Goal: Task Accomplishment & Management: Complete application form

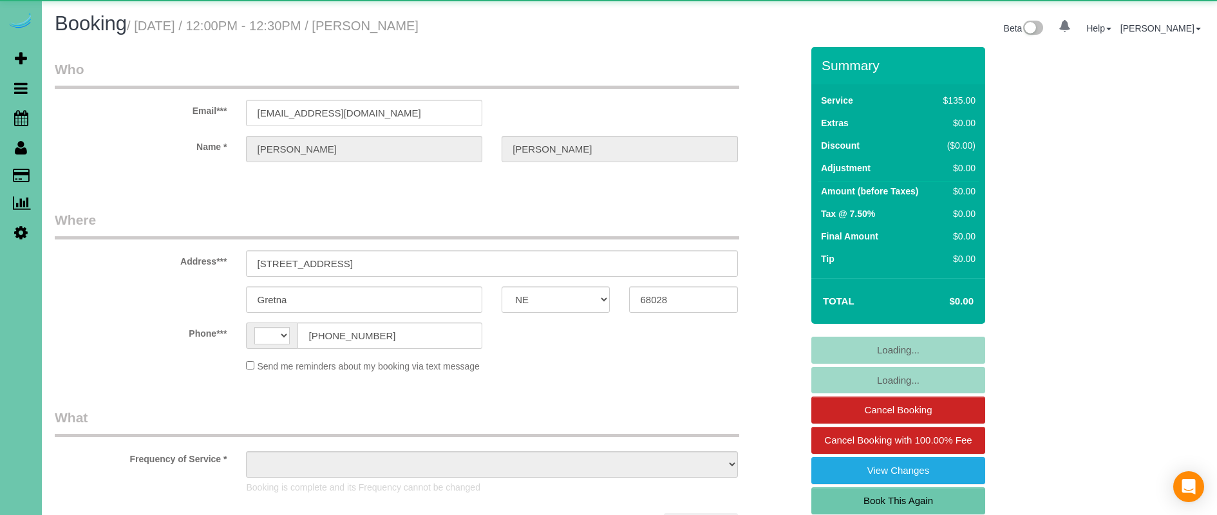
select select "NE"
select select "string:[GEOGRAPHIC_DATA]"
select select "object:641"
select select "string:fspay-7b4826d6-260f-4bc6-804f-254a13c5cc00"
select select "number:34"
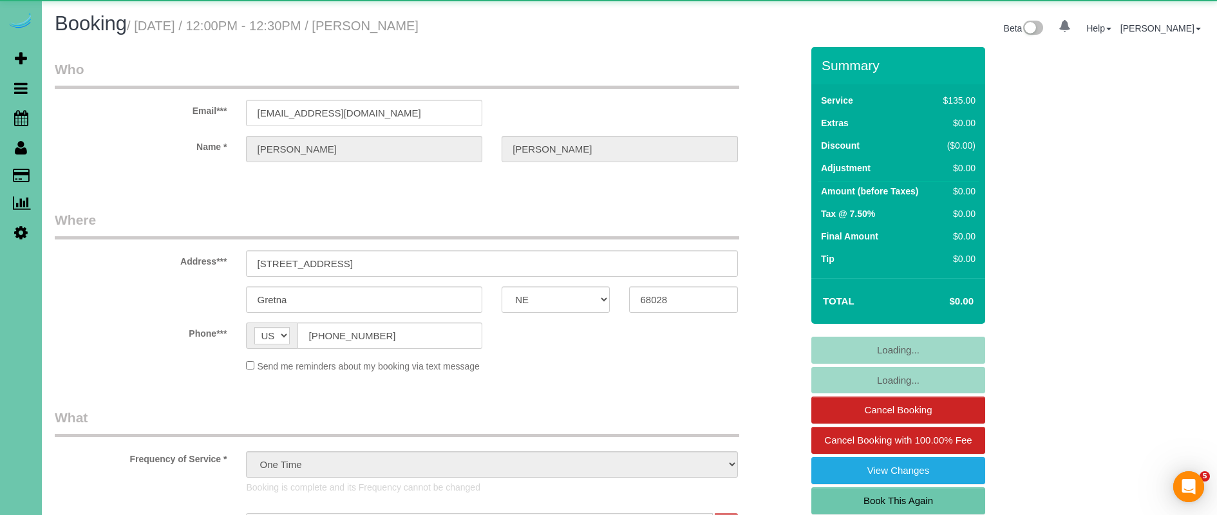
select select "number:40"
select select "object:903"
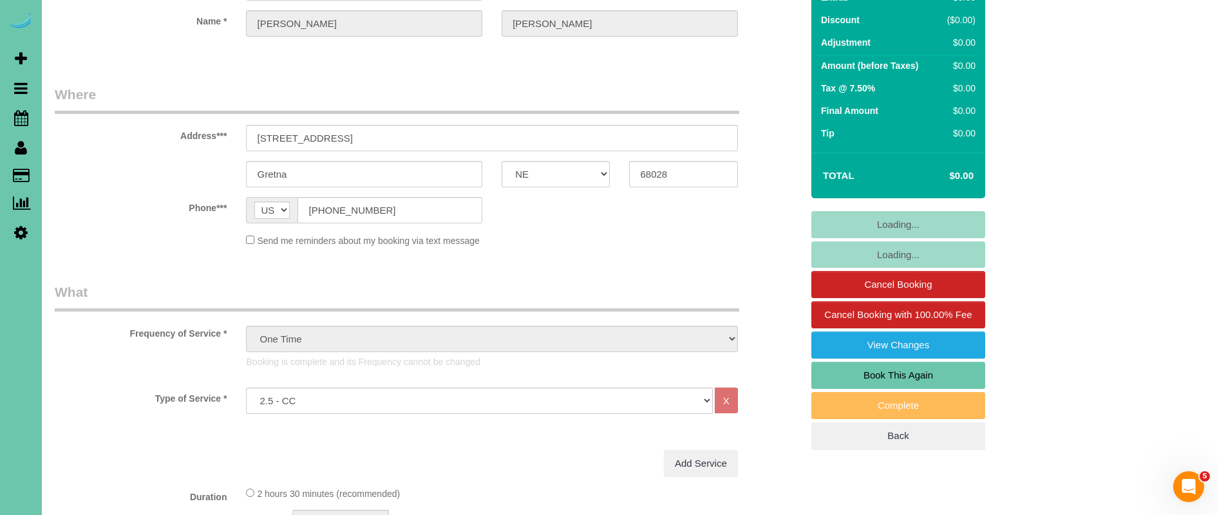
scroll to position [142, 0]
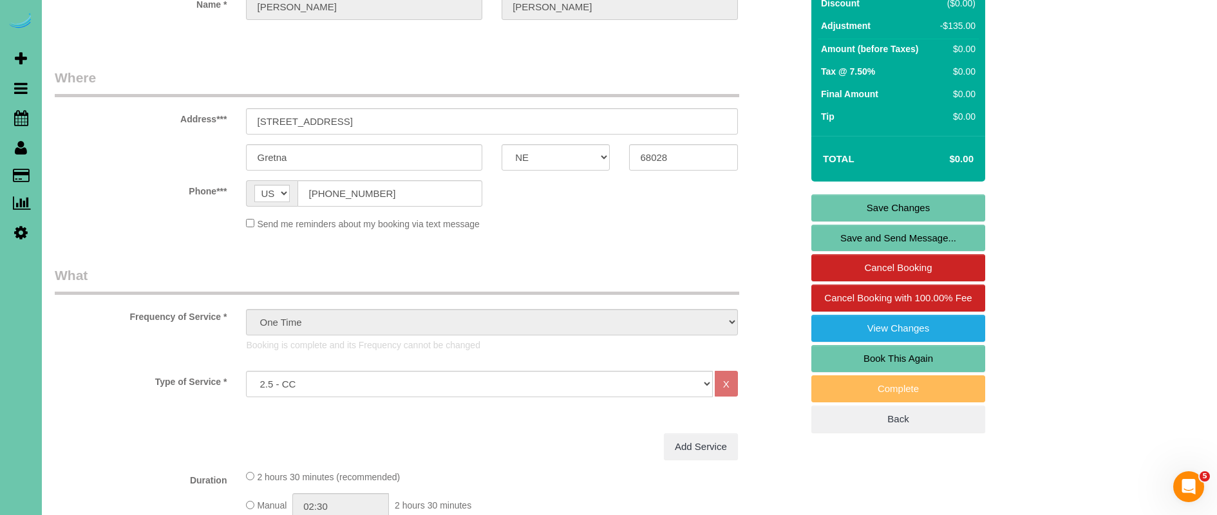
click at [927, 352] on link "Book This Again" at bounding box center [898, 358] width 174 height 27
select select "NE"
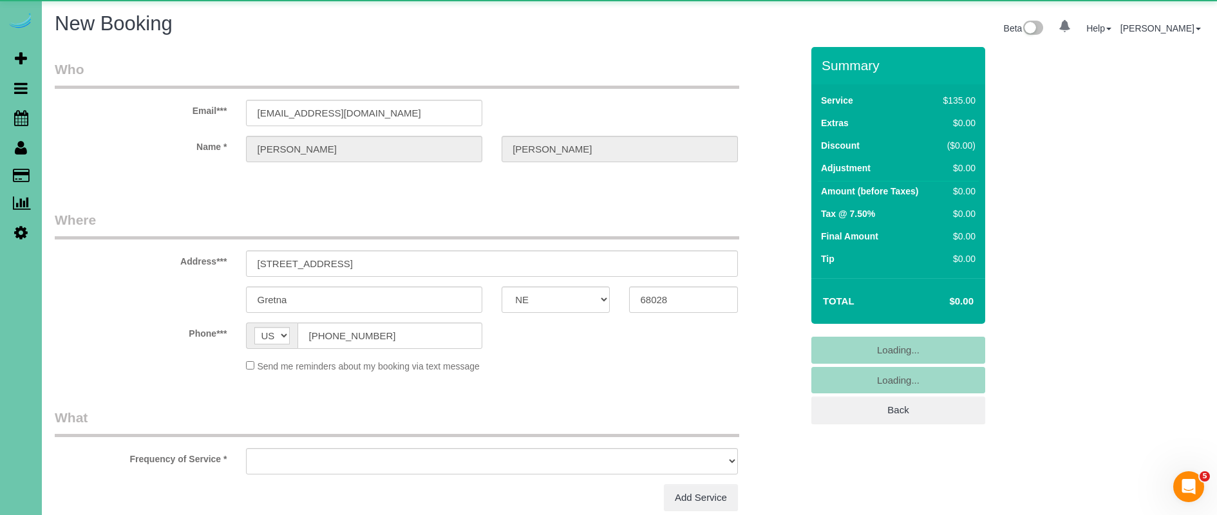
select select "object:1411"
select select "string:fspay-7b4826d6-260f-4bc6-804f-254a13c5cc00"
select select "number:34"
select select "number:40"
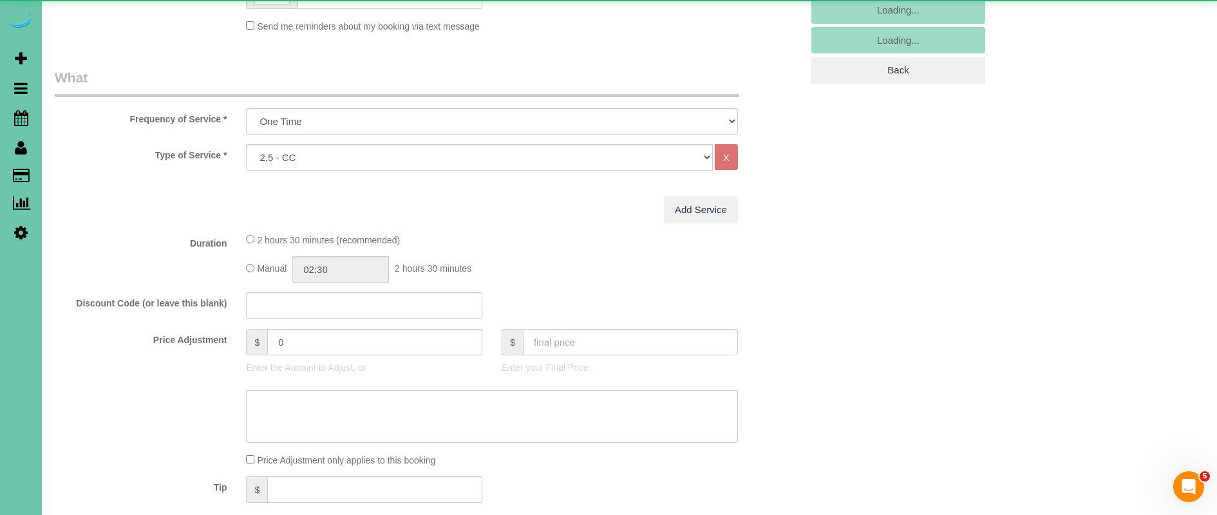
select select "object:1615"
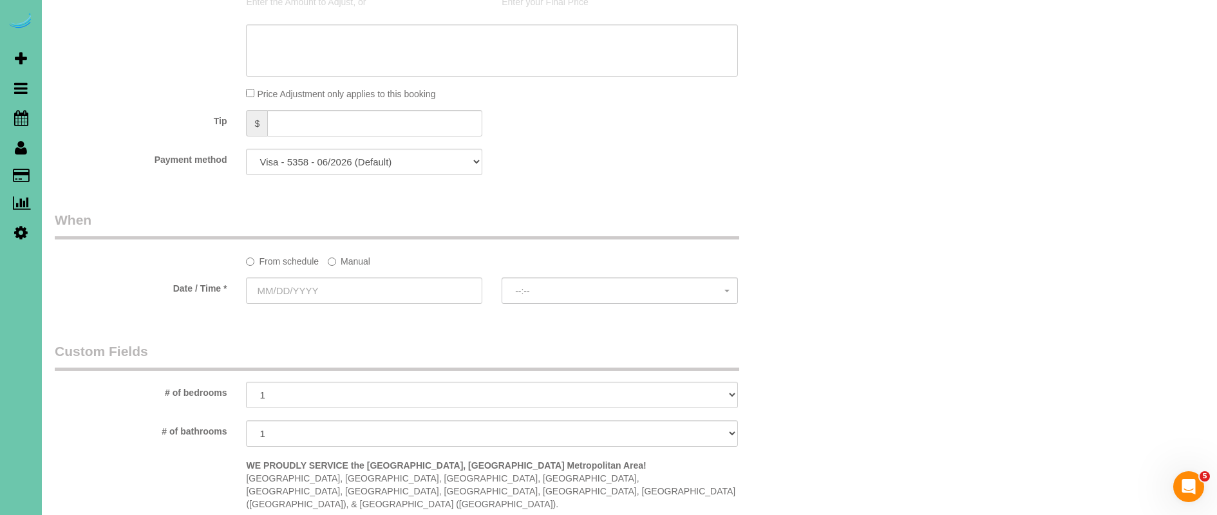
scroll to position [793, 0]
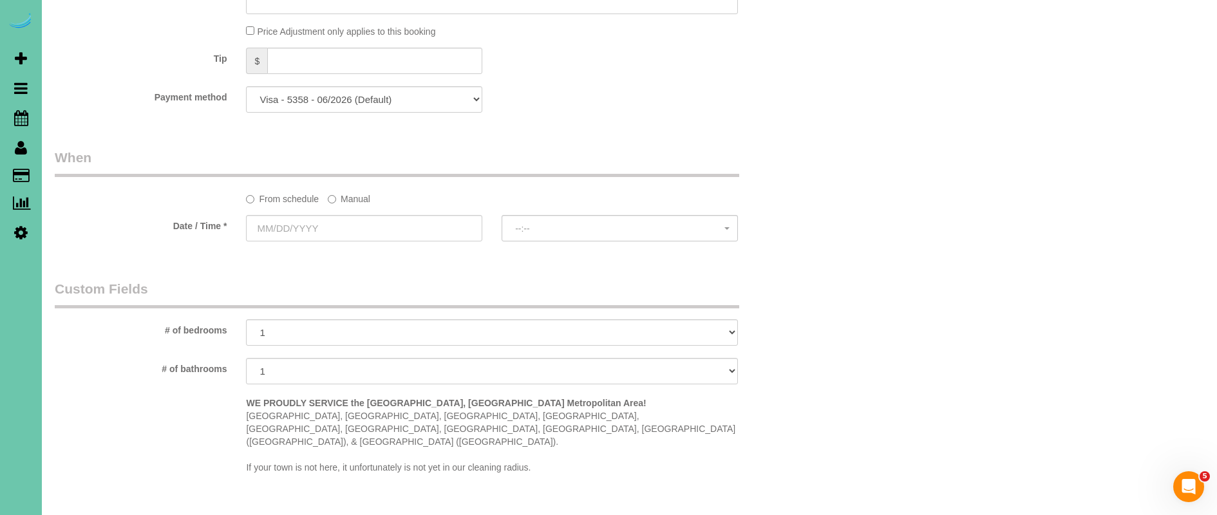
click at [350, 184] on div "From schedule Manual" at bounding box center [428, 176] width 766 height 57
click at [344, 198] on label "Manual" at bounding box center [349, 196] width 42 height 17
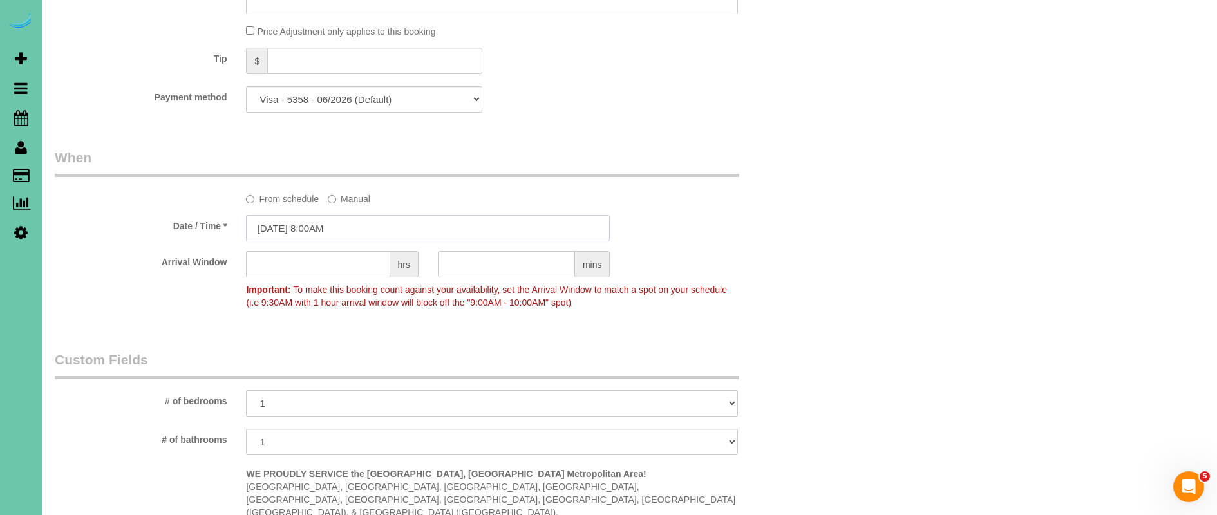
click at [281, 223] on input "[DATE] 8:00AM" at bounding box center [428, 228] width 364 height 26
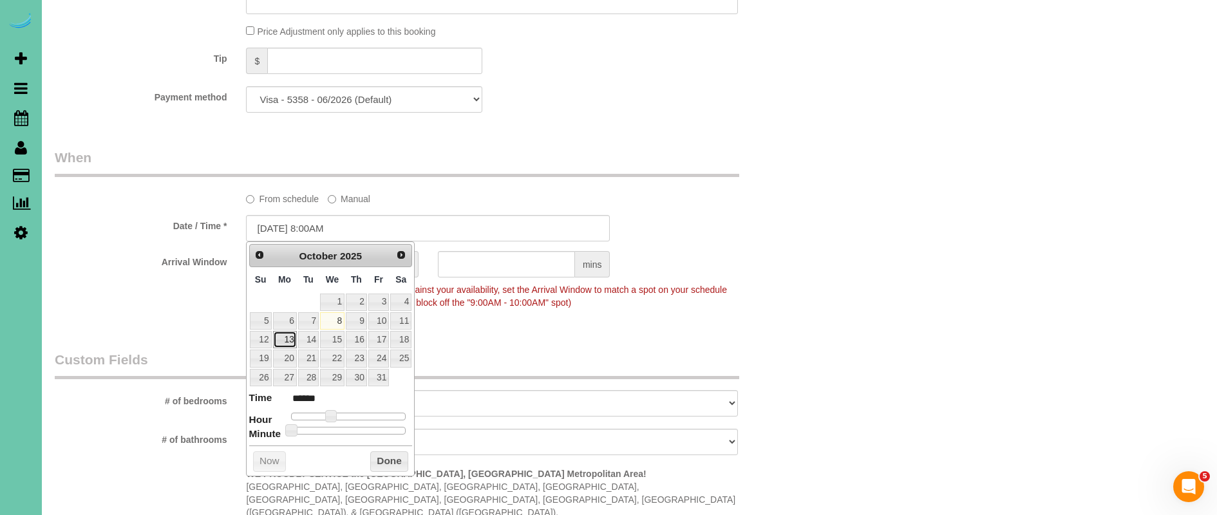
click at [287, 341] on link "13" at bounding box center [285, 339] width 24 height 17
type input "[DATE] 9:00AM"
type input "******"
type input "[DATE] 10:00AM"
type input "*******"
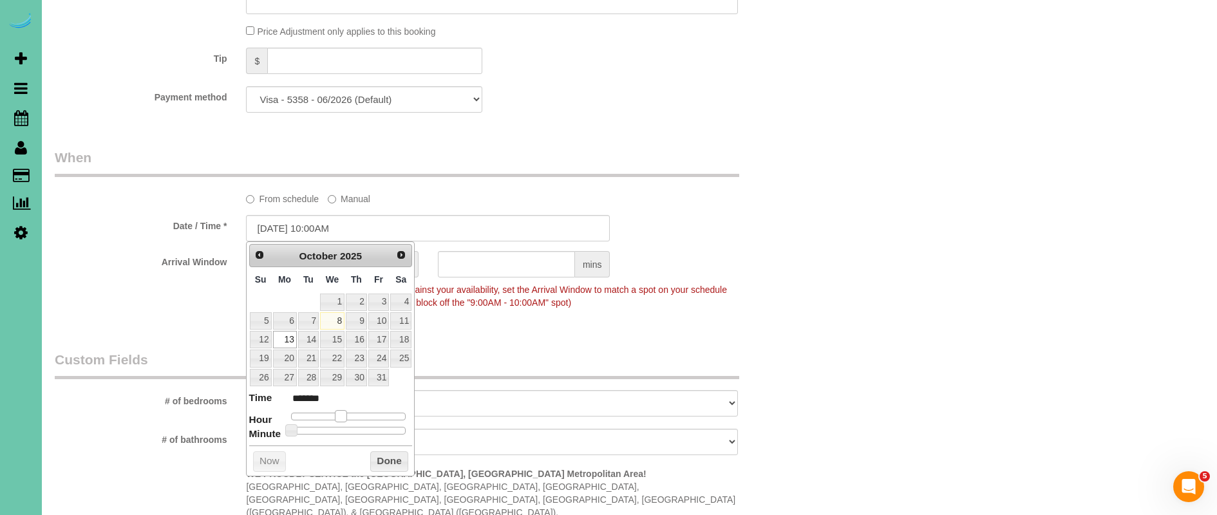
type input "[DATE] 11:00AM"
type input "*******"
type input "[DATE] 12:00PM"
type input "*******"
drag, startPoint x: 337, startPoint y: 412, endPoint x: 352, endPoint y: 414, distance: 14.9
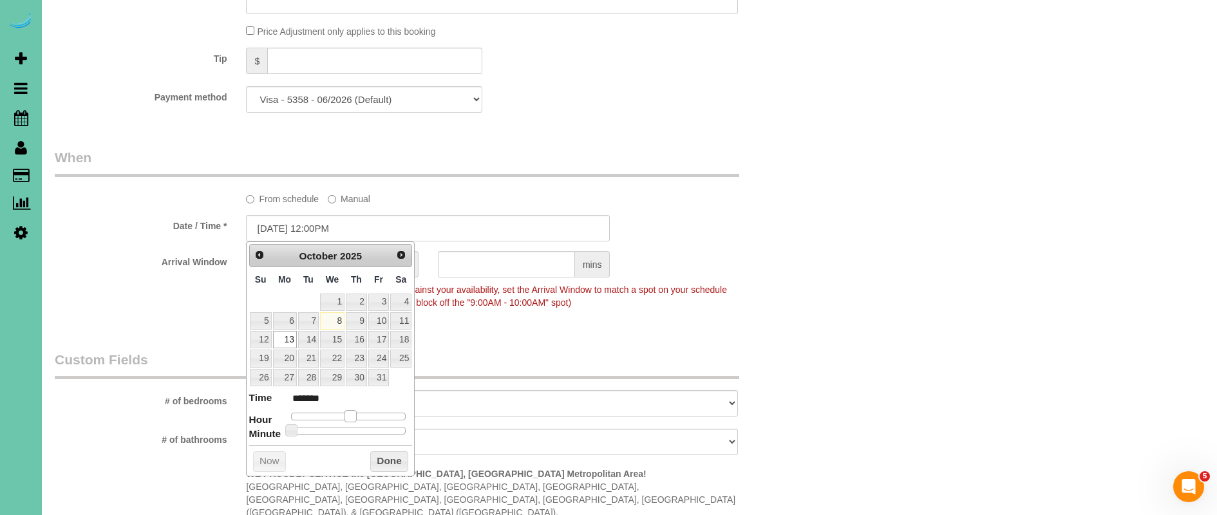
click at [352, 414] on span at bounding box center [350, 416] width 12 height 12
type input "[DATE] 11:00AM"
type input "*******"
drag, startPoint x: 353, startPoint y: 416, endPoint x: 392, endPoint y: 465, distance: 62.3
click at [350, 416] on span at bounding box center [346, 416] width 12 height 12
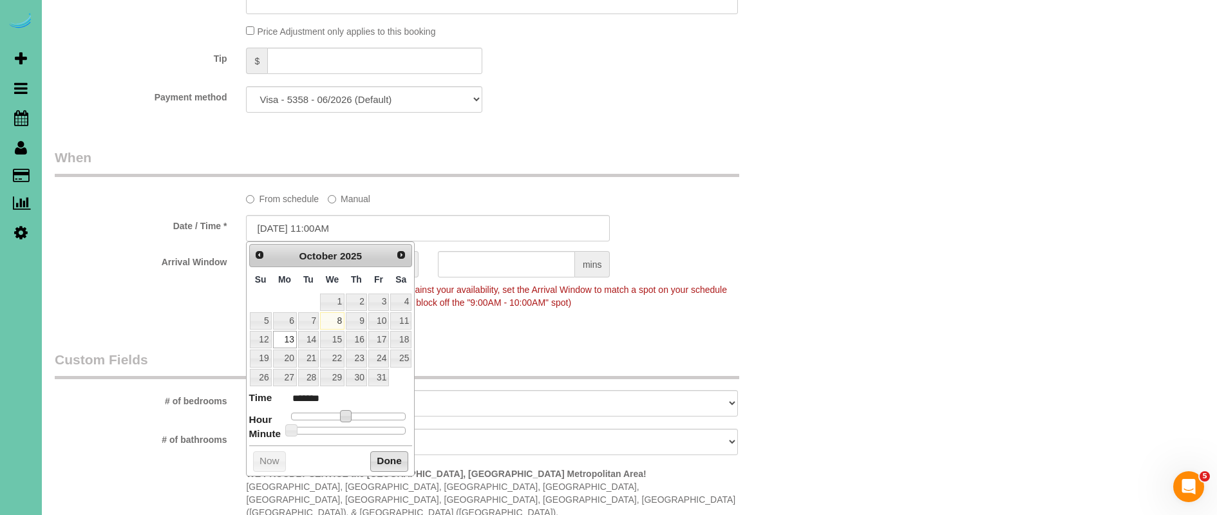
drag, startPoint x: 390, startPoint y: 459, endPoint x: 402, endPoint y: 444, distance: 18.8
click at [390, 459] on button "Done" at bounding box center [389, 461] width 38 height 21
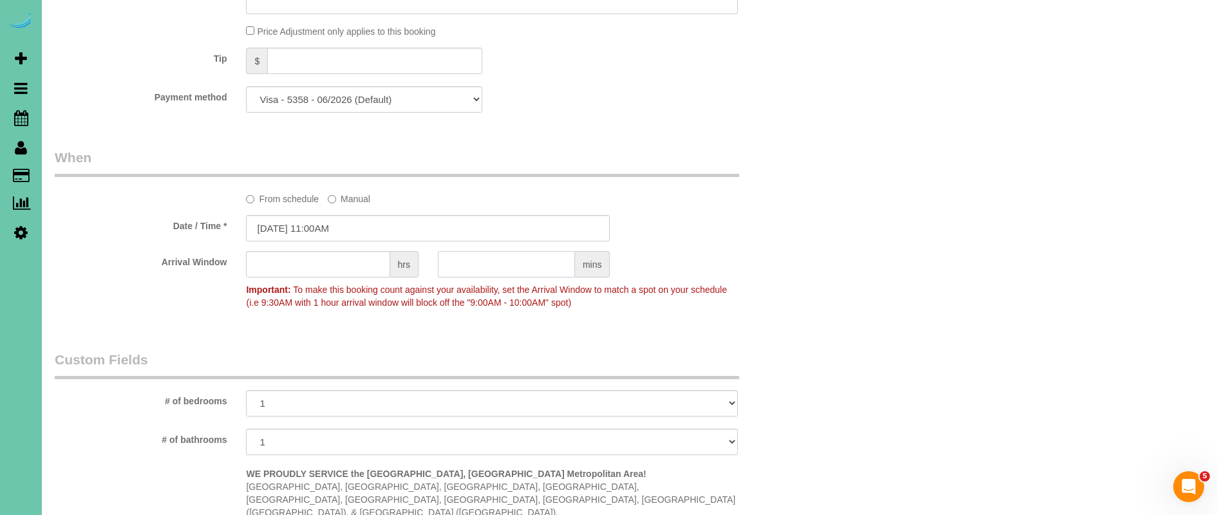
click at [469, 260] on input "text" at bounding box center [506, 264] width 137 height 26
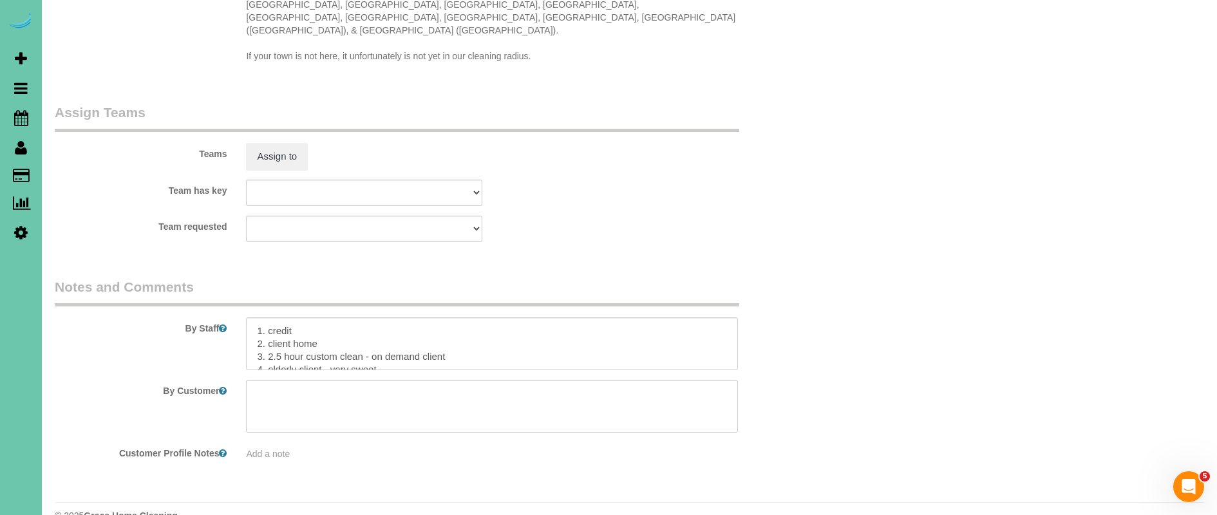
scroll to position [16, 0]
type input "30"
drag, startPoint x: 267, startPoint y: 317, endPoint x: 309, endPoint y: 337, distance: 46.6
click at [268, 317] on textarea at bounding box center [491, 343] width 491 height 53
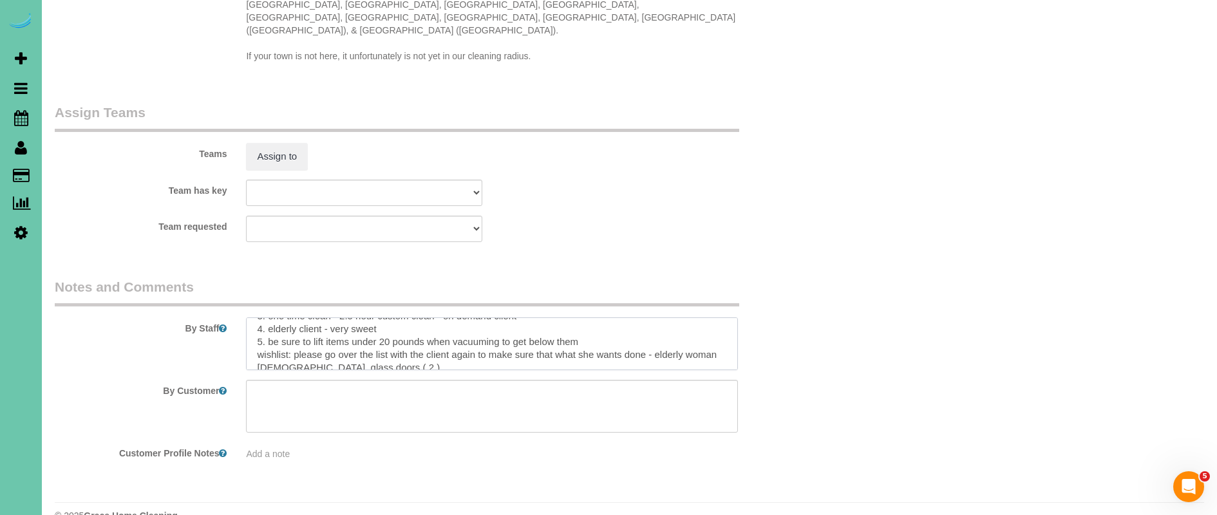
scroll to position [39, 0]
click at [249, 331] on textarea at bounding box center [491, 343] width 491 height 53
click at [348, 317] on textarea at bounding box center [491, 343] width 491 height 53
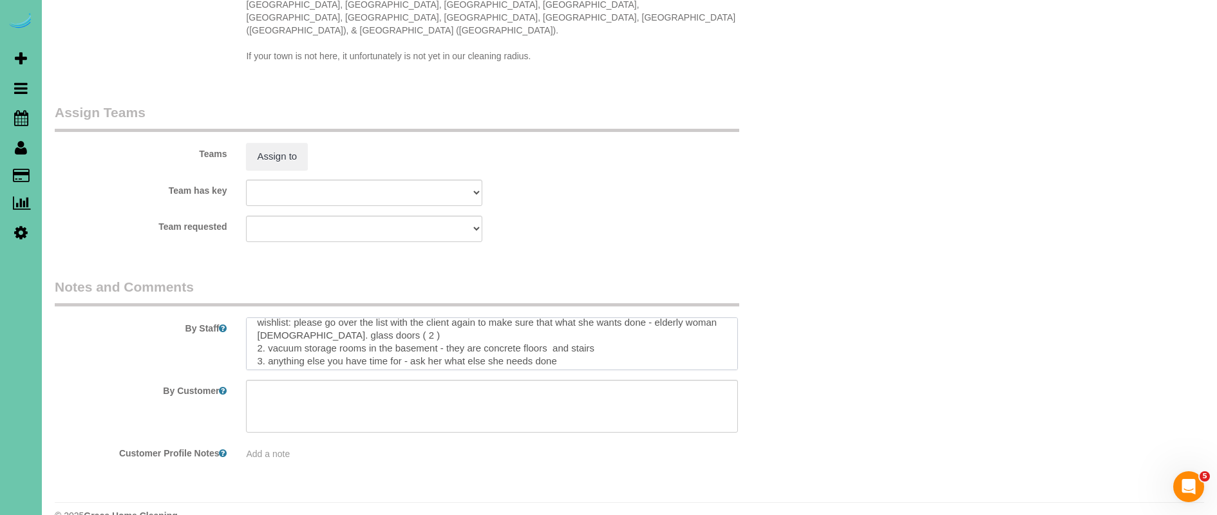
scroll to position [89, 0]
drag, startPoint x: 258, startPoint y: 304, endPoint x: 592, endPoint y: 350, distance: 337.4
click at [591, 350] on sui-booking-comments "By Staff By Customer Customer Profile Notes Add a note" at bounding box center [428, 369] width 747 height 183
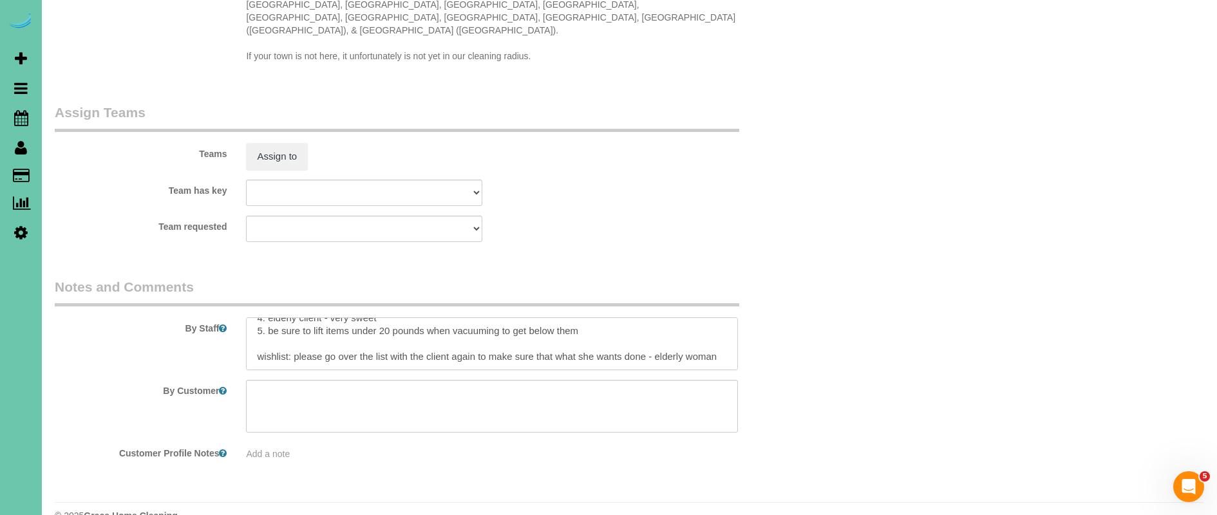
scroll to position [52, 0]
click at [720, 331] on textarea at bounding box center [491, 343] width 491 height 53
drag, startPoint x: 652, startPoint y: 330, endPoint x: 298, endPoint y: 327, distance: 354.1
click at [295, 327] on textarea at bounding box center [491, 343] width 491 height 53
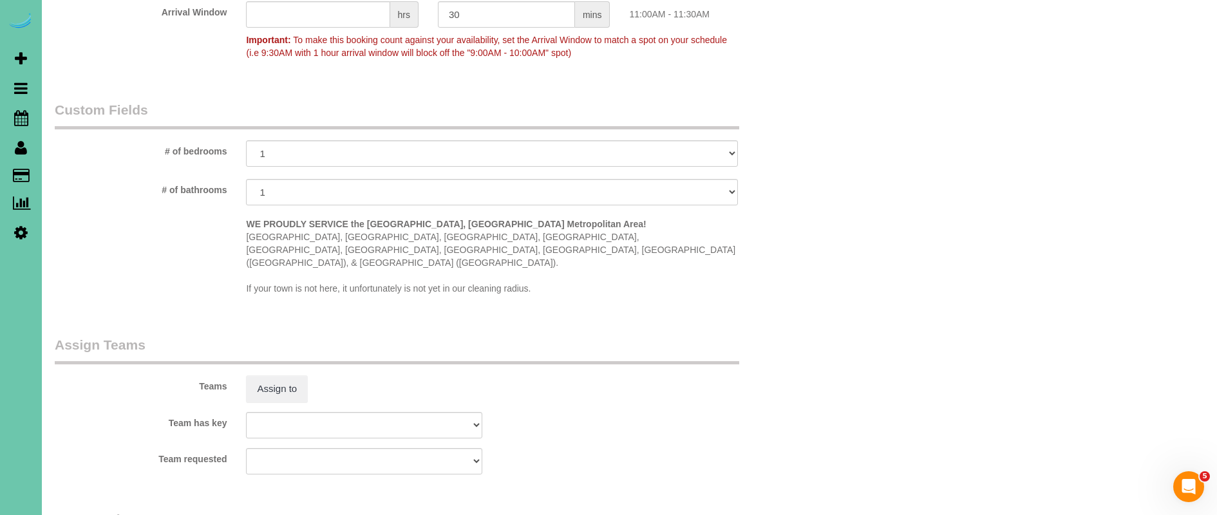
scroll to position [1059, 0]
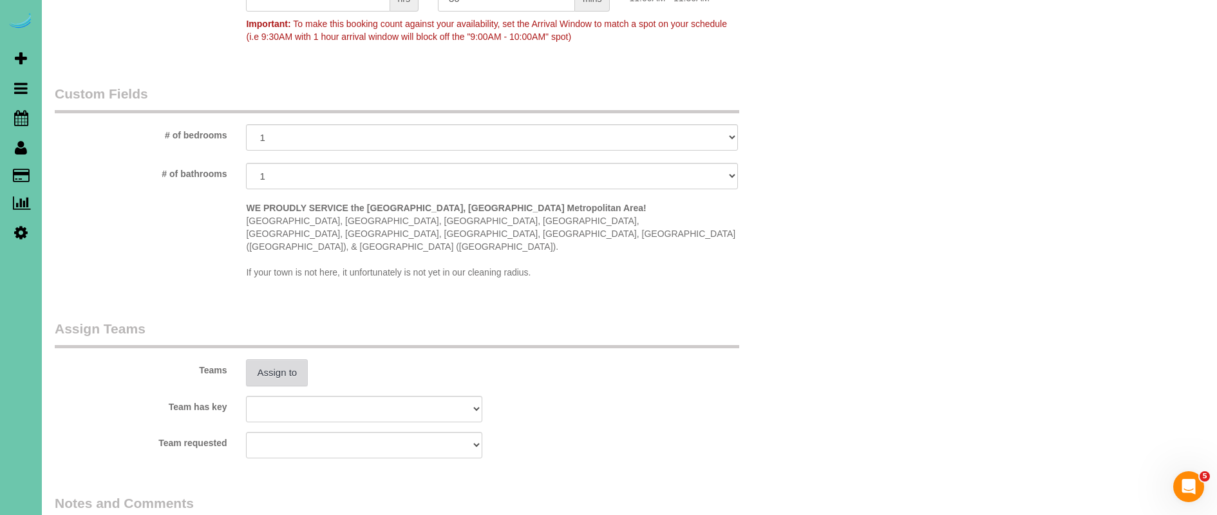
type textarea "1. credit 2. client home 3. one time clean - 2.5 hour custom clean - on demand …"
click at [270, 359] on button "Assign to" at bounding box center [277, 372] width 62 height 27
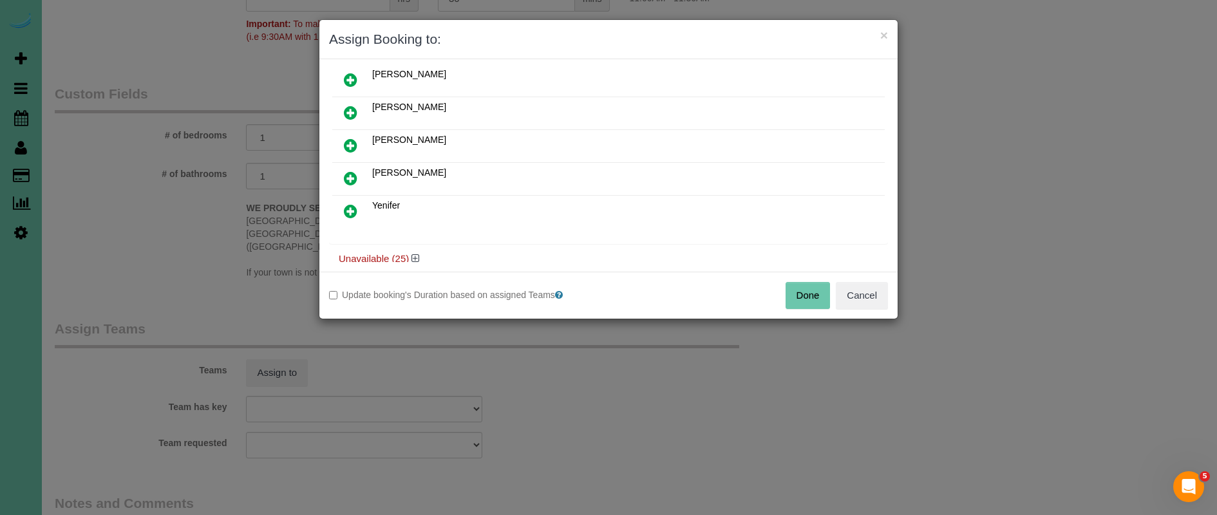
scroll to position [263, 0]
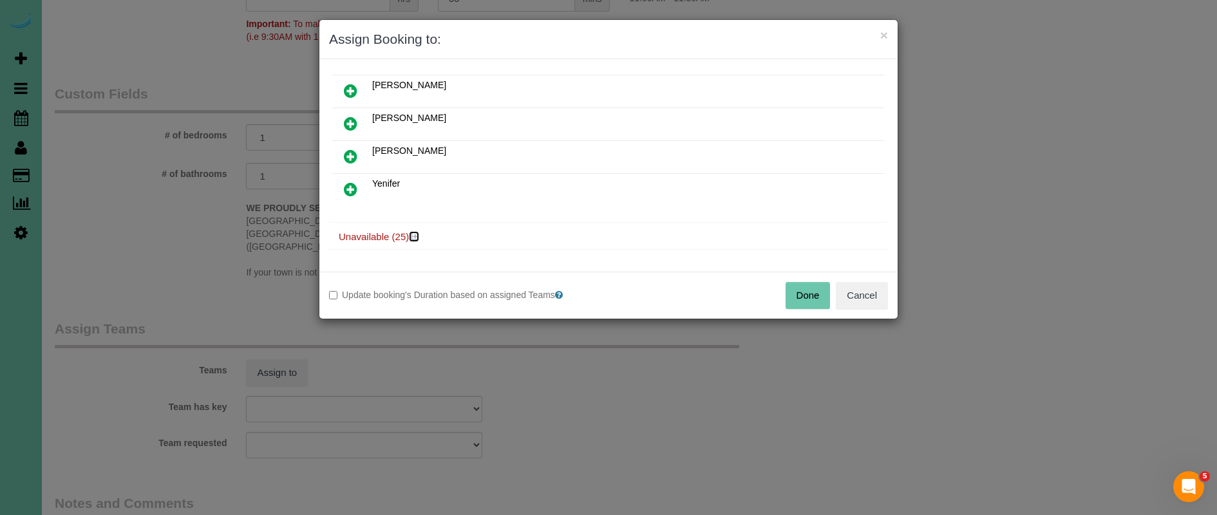
click at [419, 238] on icon at bounding box center [415, 237] width 8 height 10
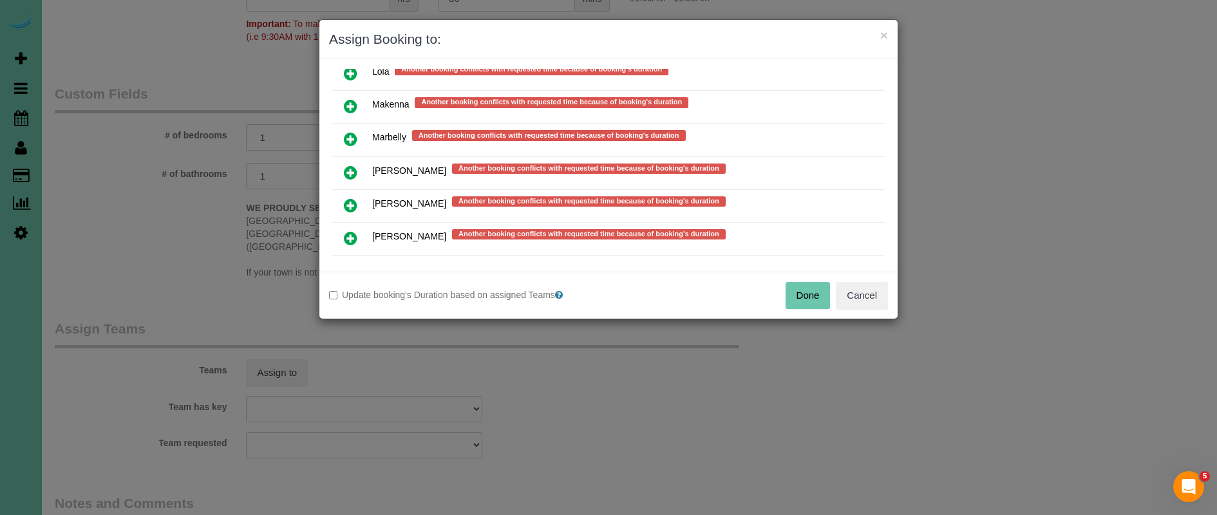
scroll to position [1032, 0]
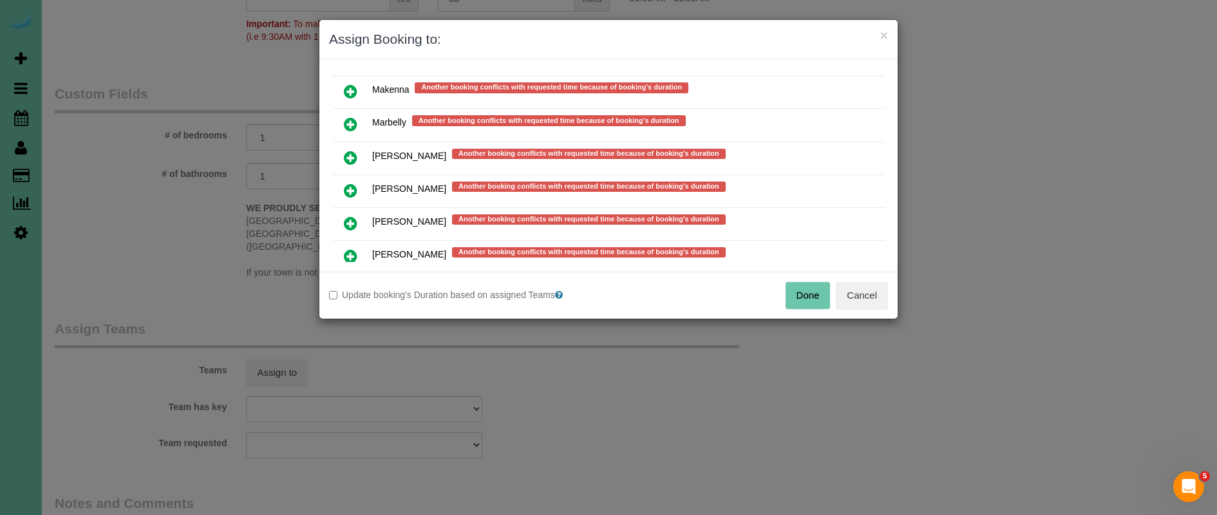
click at [353, 88] on icon at bounding box center [351, 91] width 14 height 15
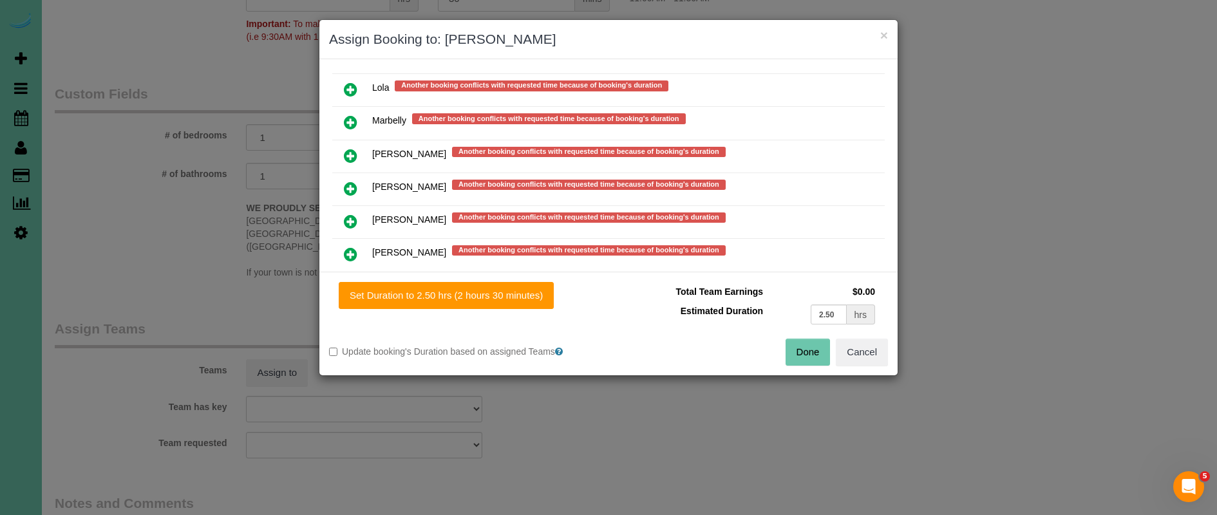
scroll to position [1063, 0]
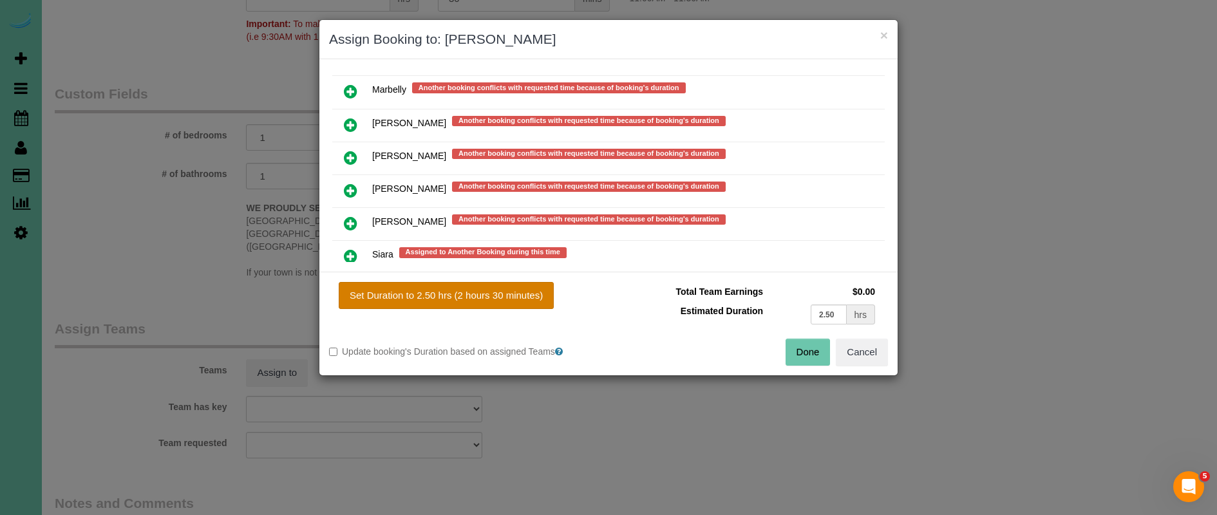
click at [500, 294] on button "Set Duration to 2.50 hrs (2 hours 30 minutes)" at bounding box center [446, 295] width 215 height 27
type input "2.50"
click at [812, 356] on button "Done" at bounding box center [808, 352] width 45 height 27
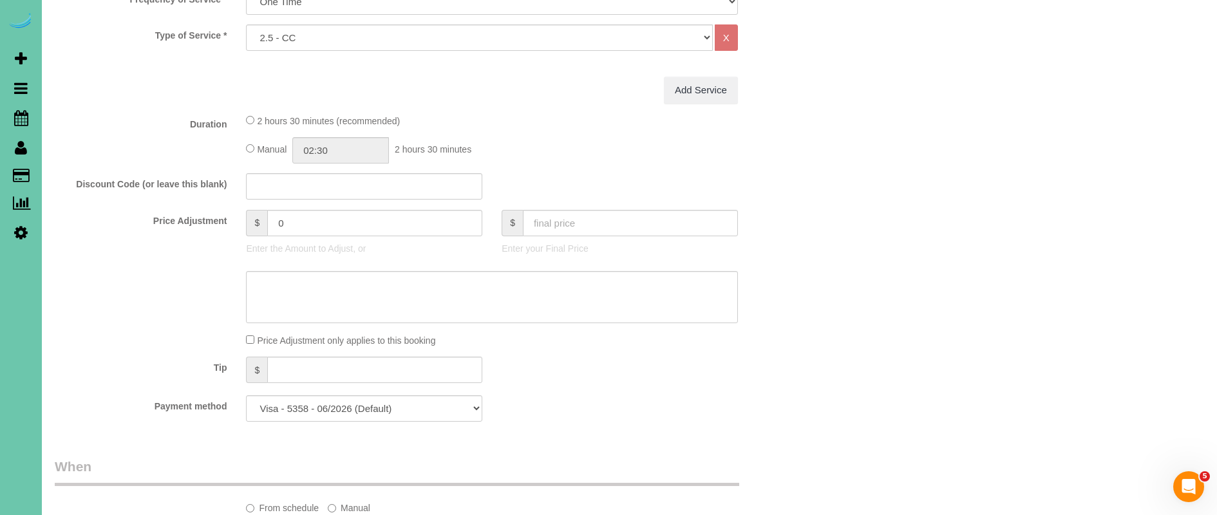
scroll to position [0, 0]
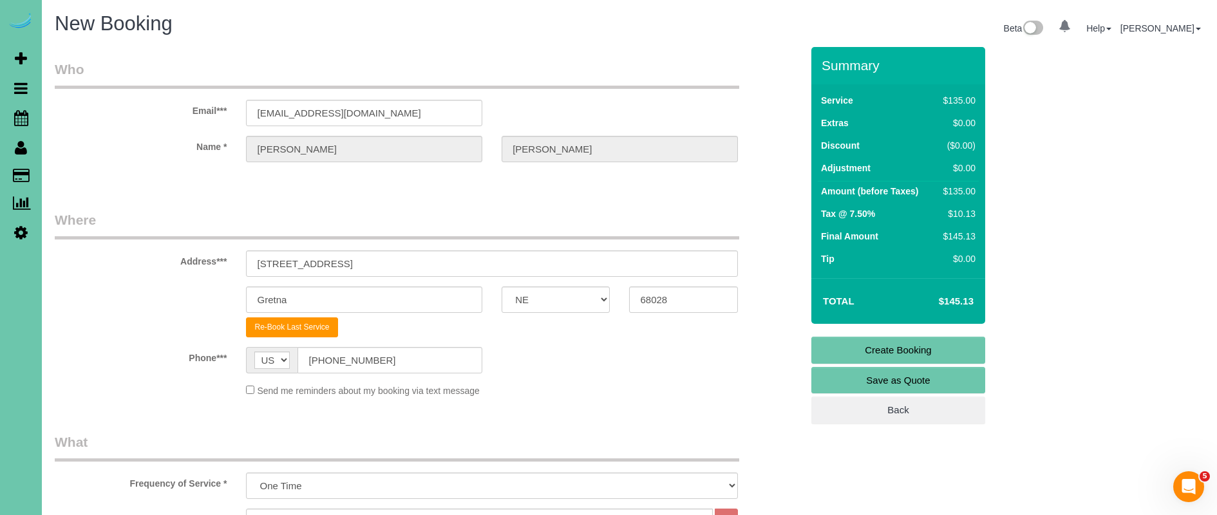
click at [901, 352] on link "Create Booking" at bounding box center [898, 350] width 174 height 27
